Goal: Task Accomplishment & Management: Manage account settings

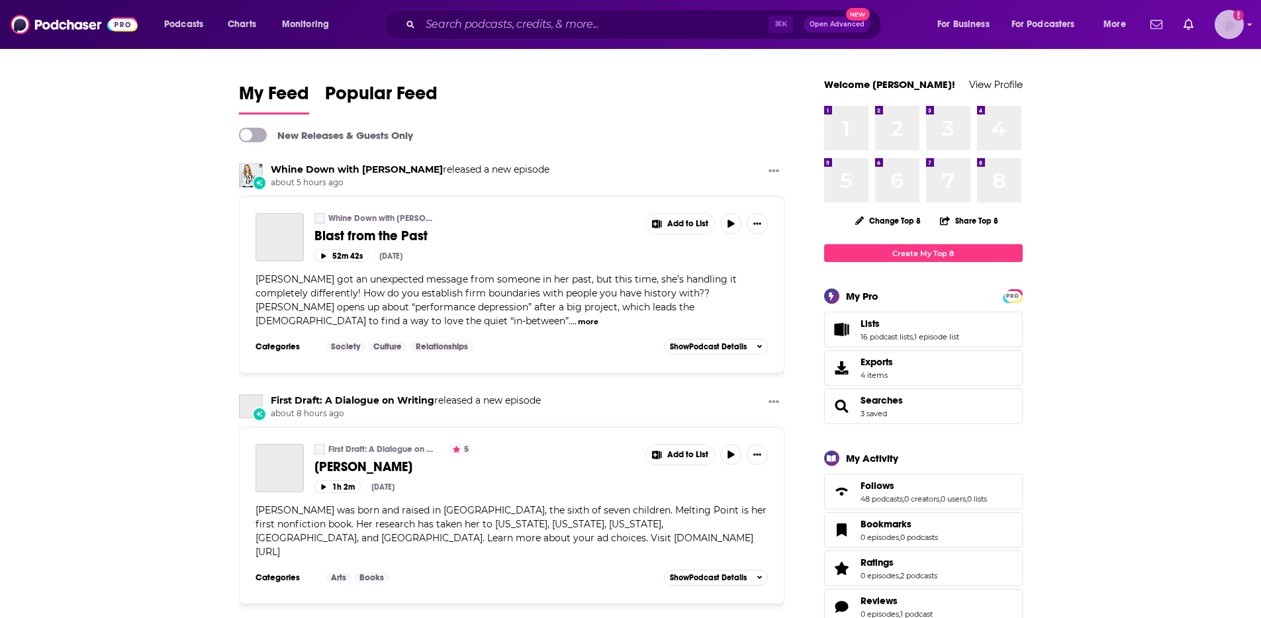
click at [1235, 28] on img "Logged in as heidiv" at bounding box center [1229, 24] width 29 height 29
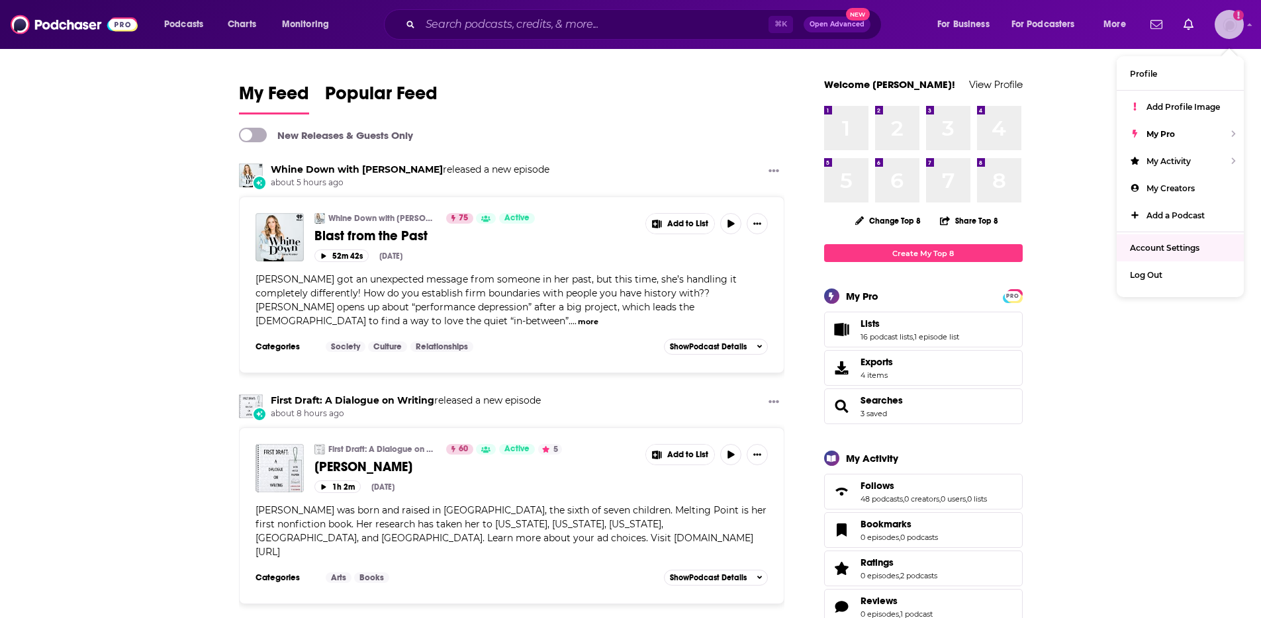
click at [1166, 245] on span "Account Settings" at bounding box center [1165, 248] width 70 height 10
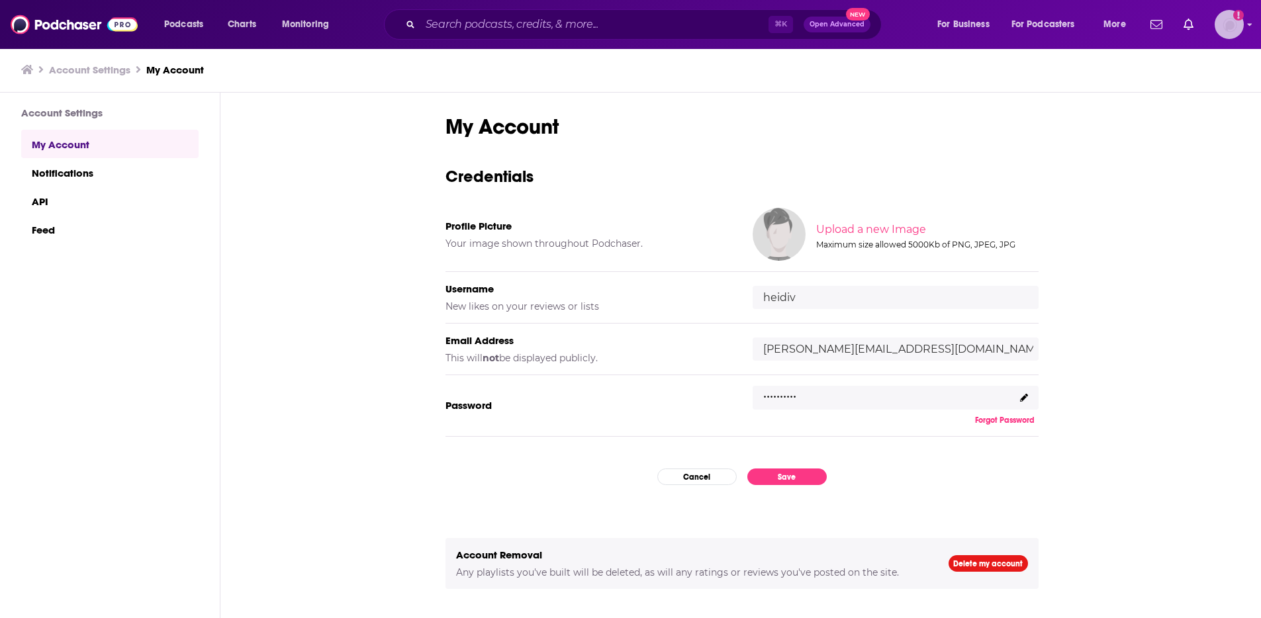
click at [1233, 21] on img "Logged in as heidiv" at bounding box center [1229, 24] width 29 height 29
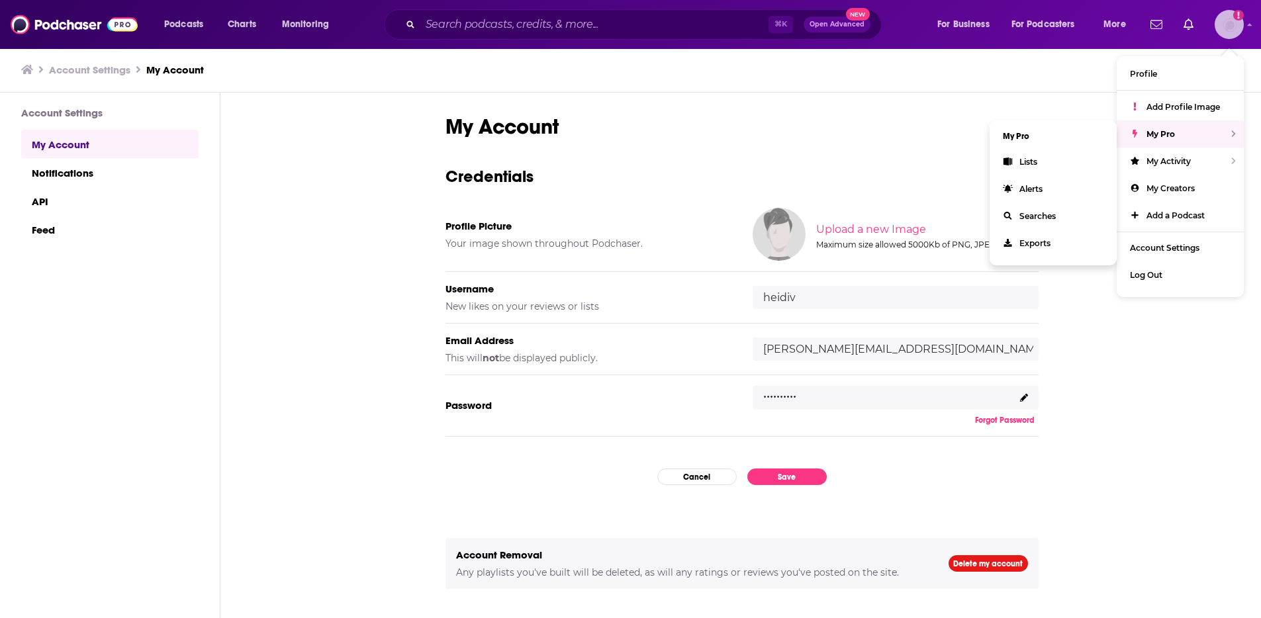
click at [1207, 136] on div "My Pro" at bounding box center [1180, 134] width 127 height 27
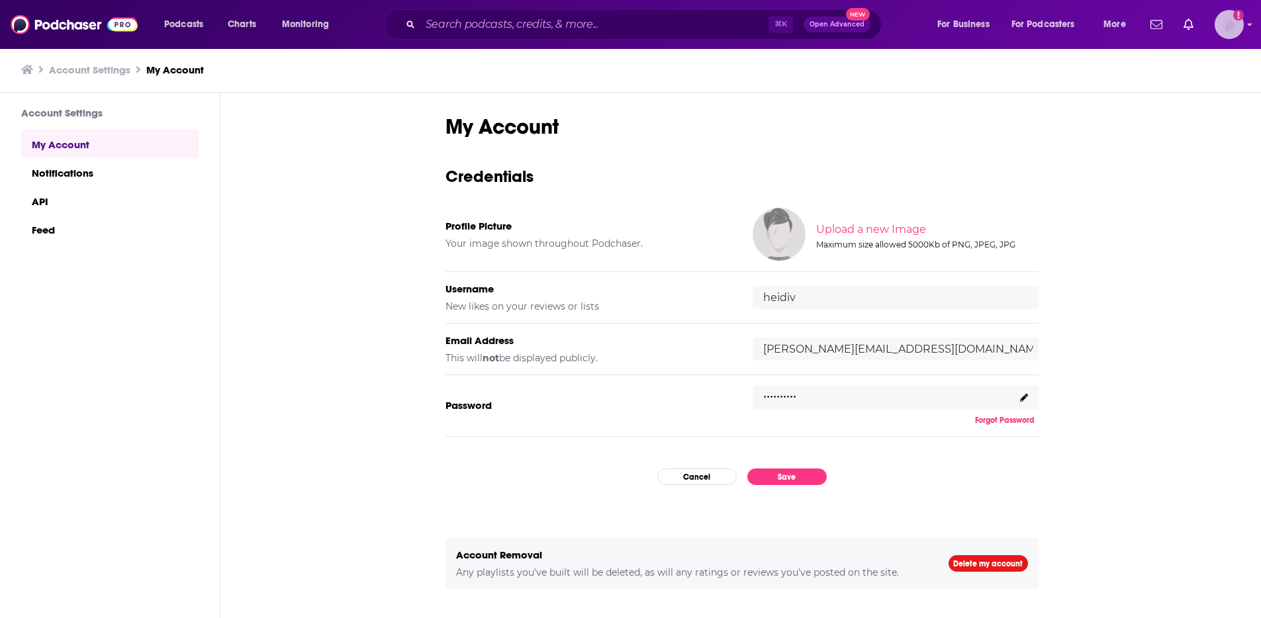
click at [1235, 31] on img "Logged in as heidiv" at bounding box center [1229, 24] width 29 height 29
click at [1197, 248] on span "Account Settings" at bounding box center [1165, 248] width 70 height 10
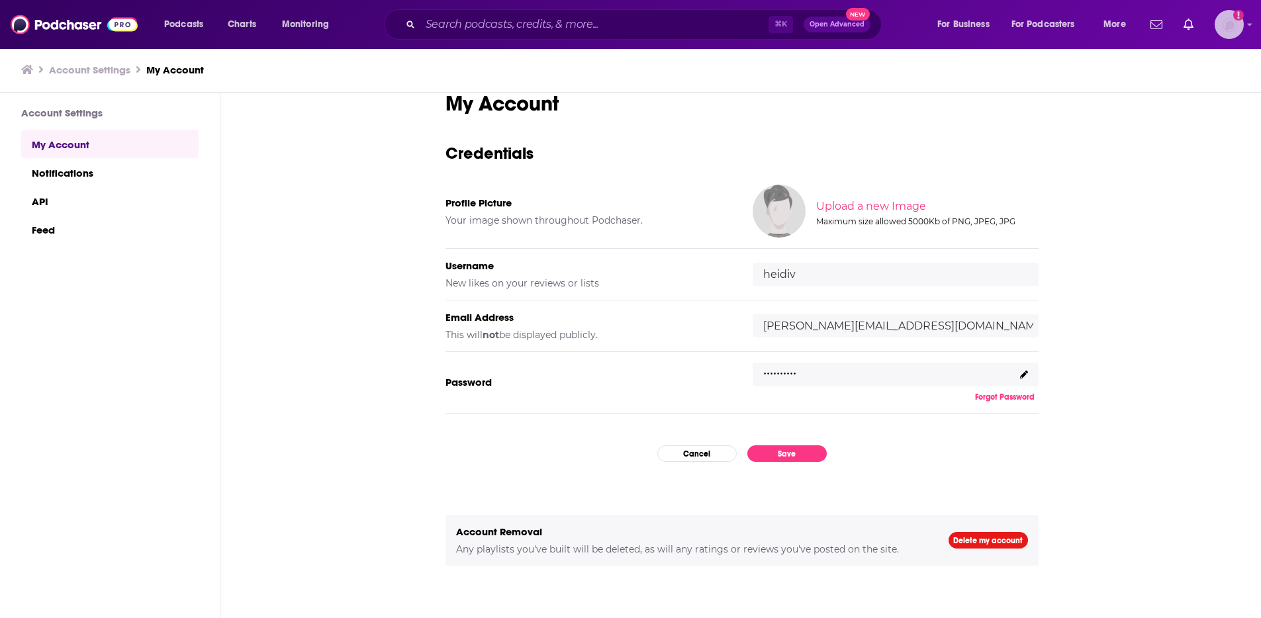
scroll to position [42, 0]
